Goal: Task Accomplishment & Management: Complete application form

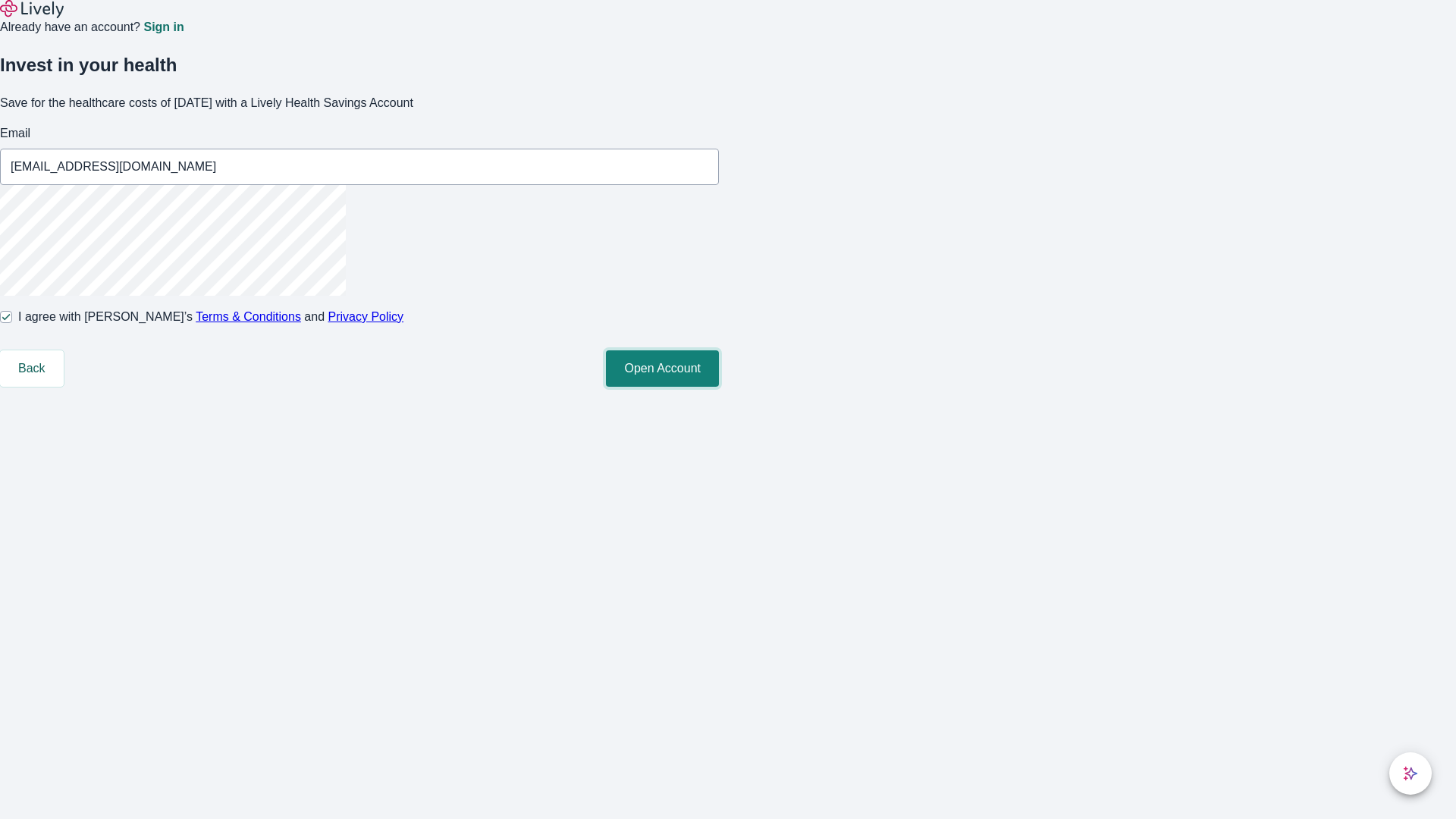
click at [719, 387] on button "Open Account" at bounding box center [662, 368] width 113 height 36
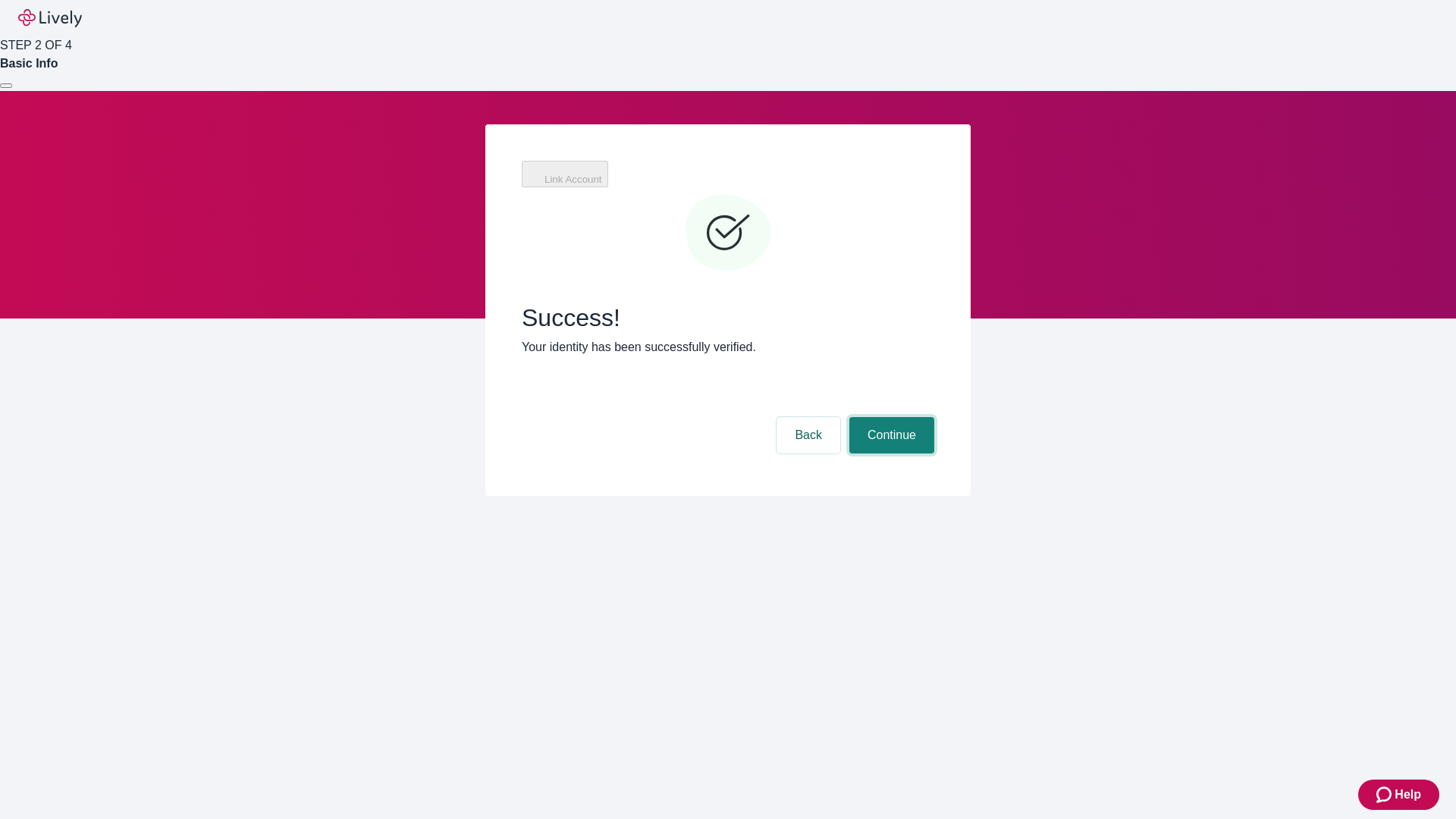
click at [889, 417] on button "Continue" at bounding box center [892, 435] width 85 height 36
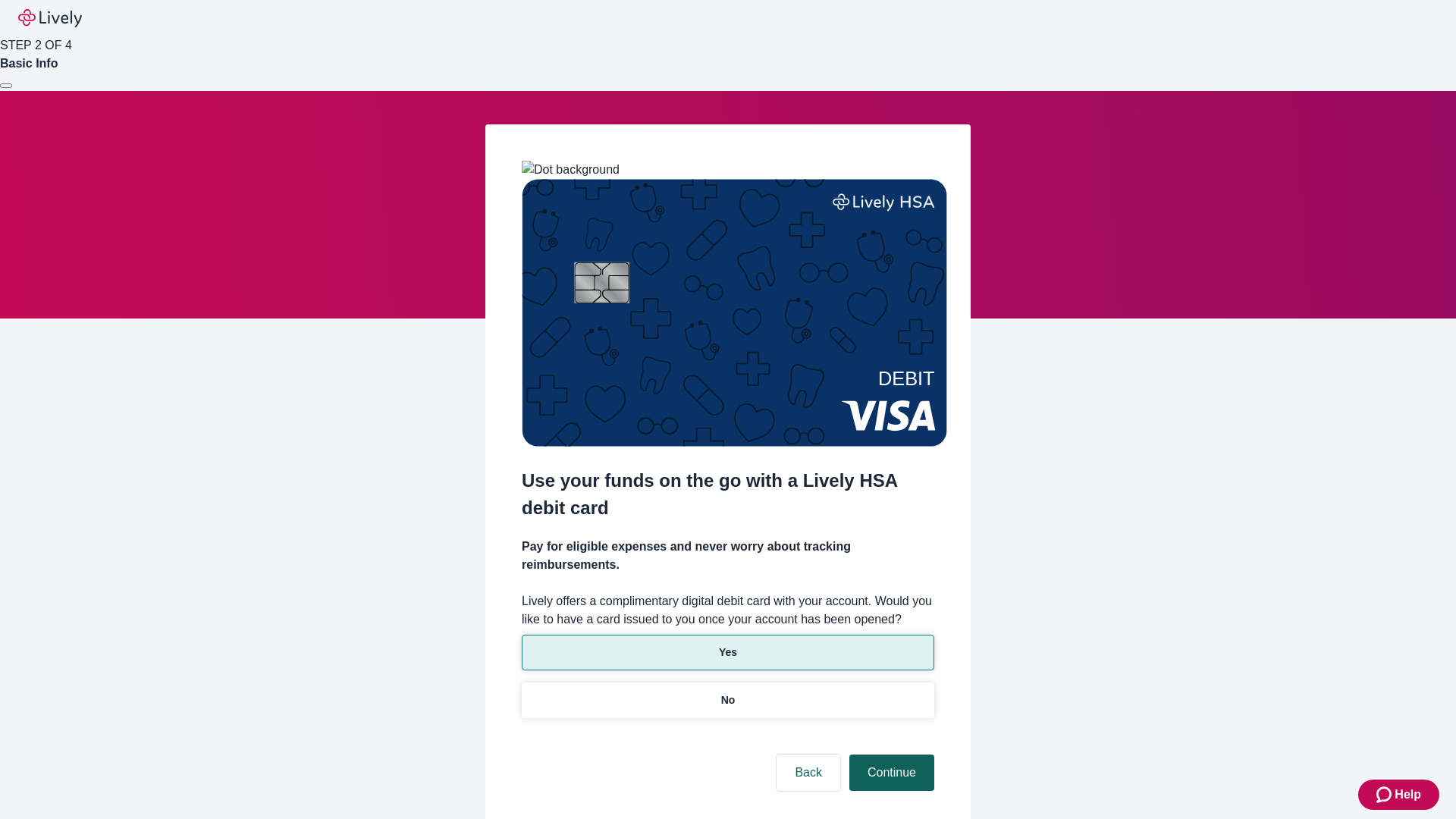
click at [728, 692] on p "No" at bounding box center [728, 700] width 15 height 16
click at [889, 754] on button "Continue" at bounding box center [892, 772] width 85 height 36
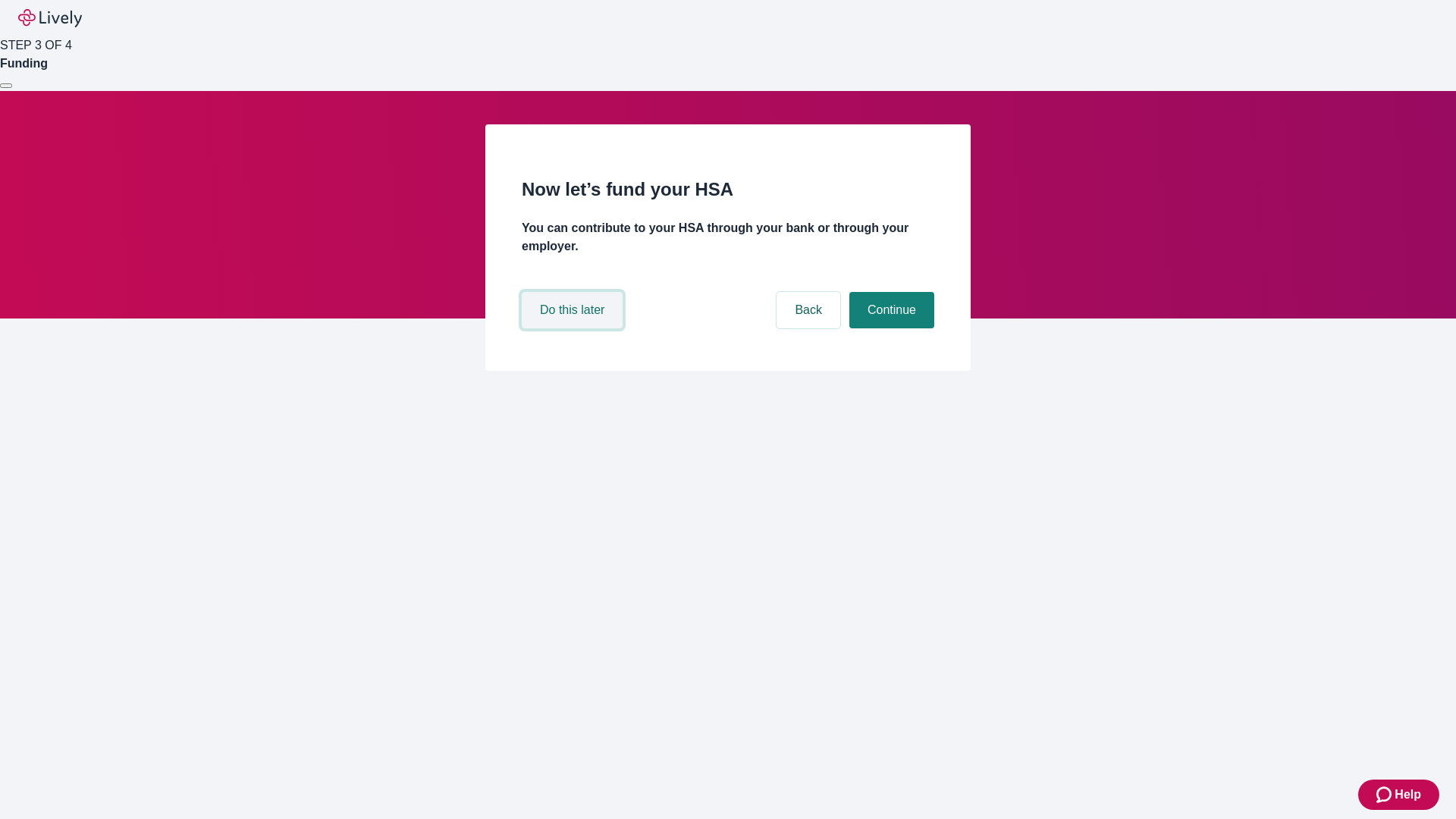
click at [574, 328] on button "Do this later" at bounding box center [572, 310] width 101 height 36
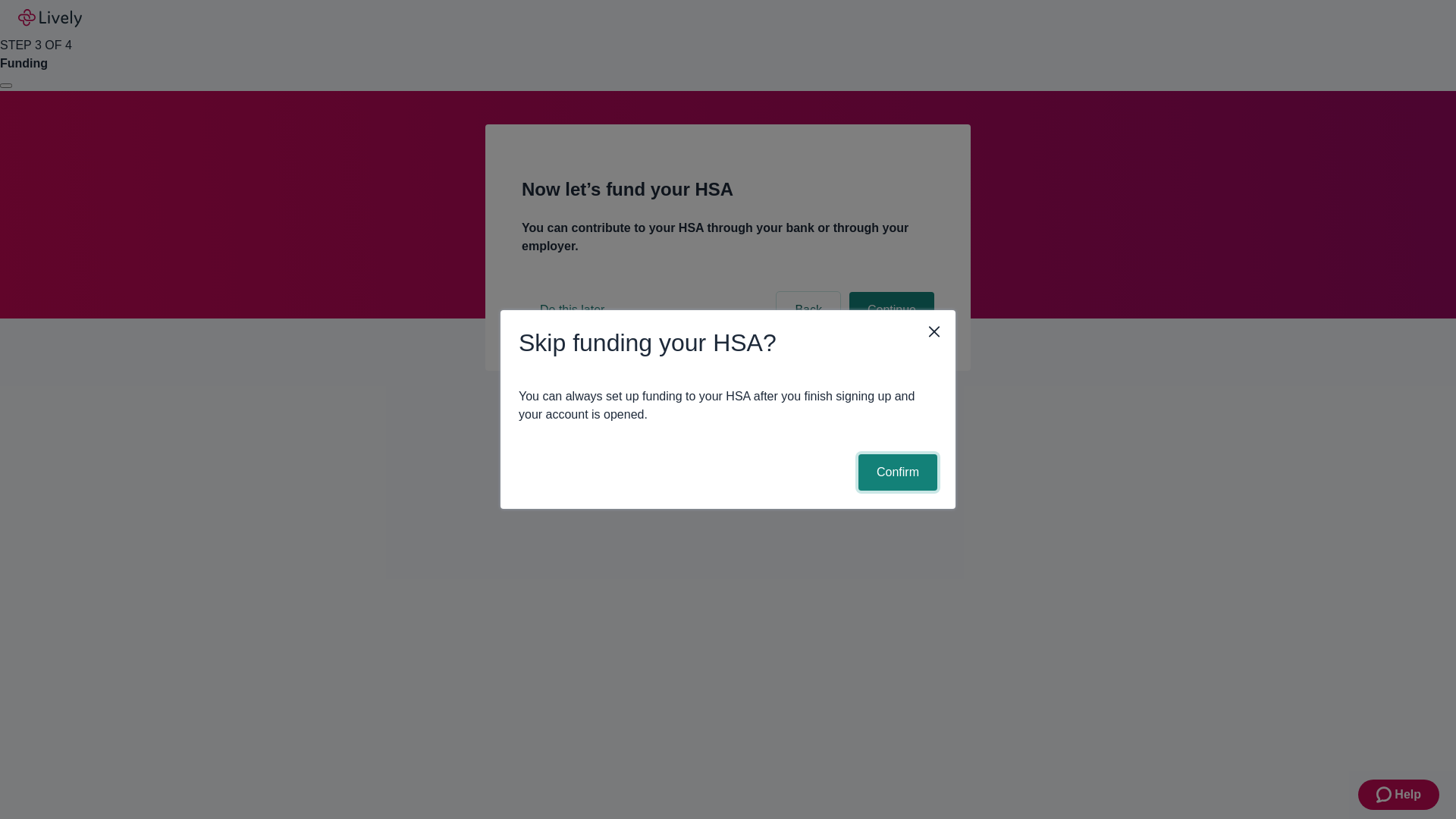
click at [895, 473] on button "Confirm" at bounding box center [897, 473] width 79 height 36
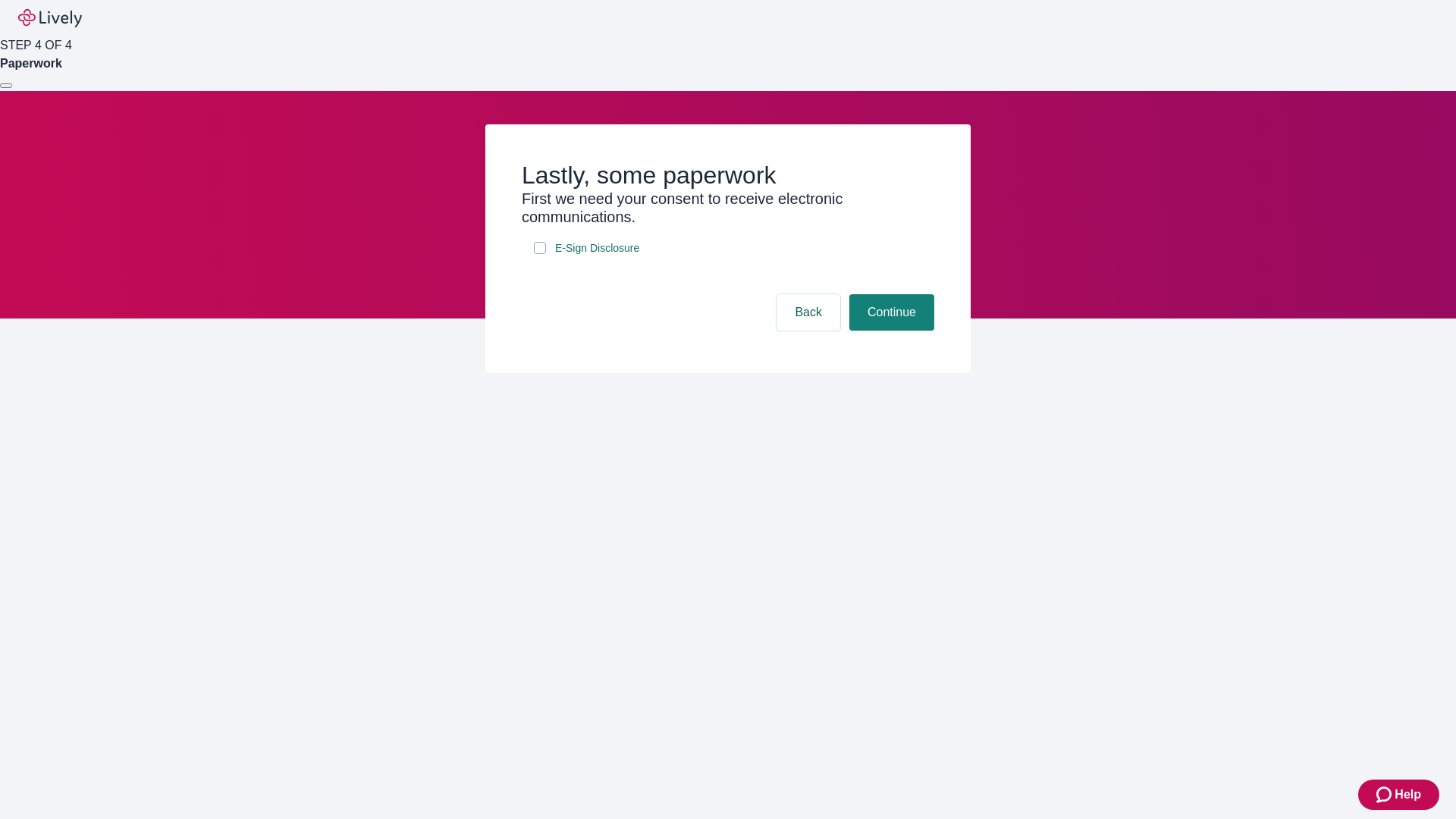
click at [540, 254] on input "E-Sign Disclosure" at bounding box center [540, 248] width 12 height 12
checkbox input "true"
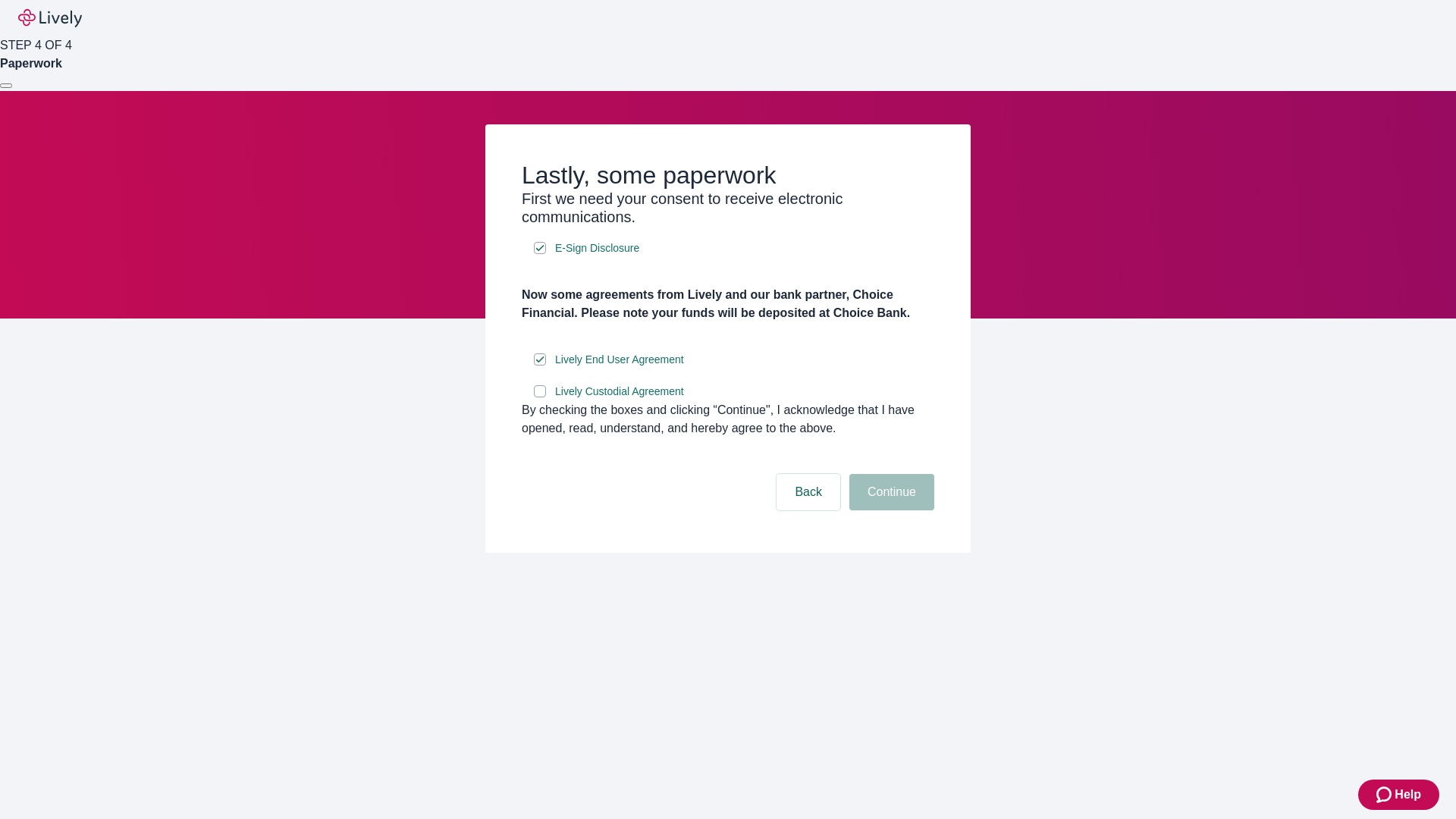
click at [540, 397] on input "Lively Custodial Agreement" at bounding box center [540, 391] width 12 height 12
checkbox input "true"
click at [889, 511] on button "Continue" at bounding box center [892, 492] width 85 height 36
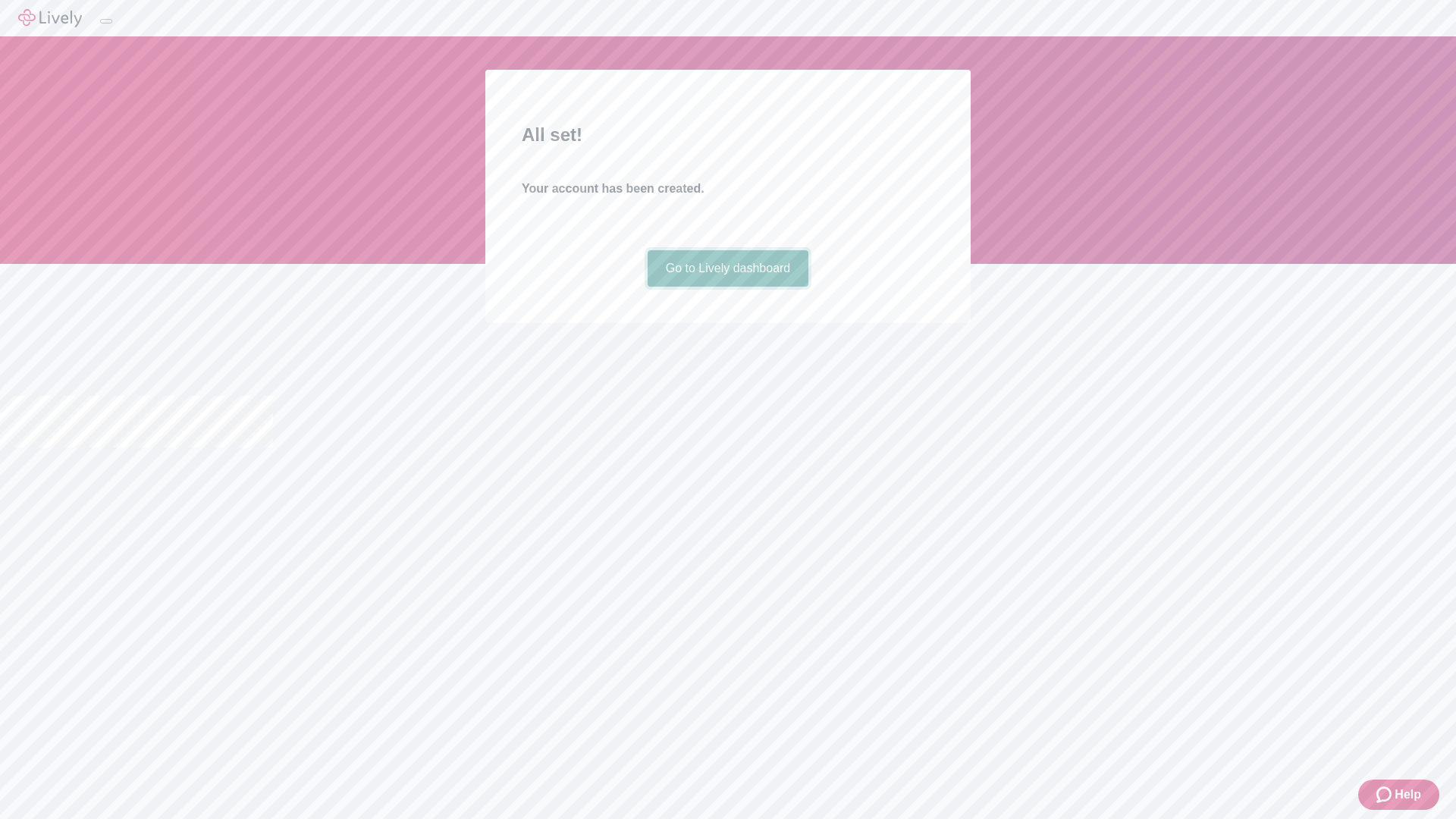
click at [728, 287] on link "Go to Lively dashboard" at bounding box center [728, 269] width 162 height 36
